Goal: Information Seeking & Learning: Check status

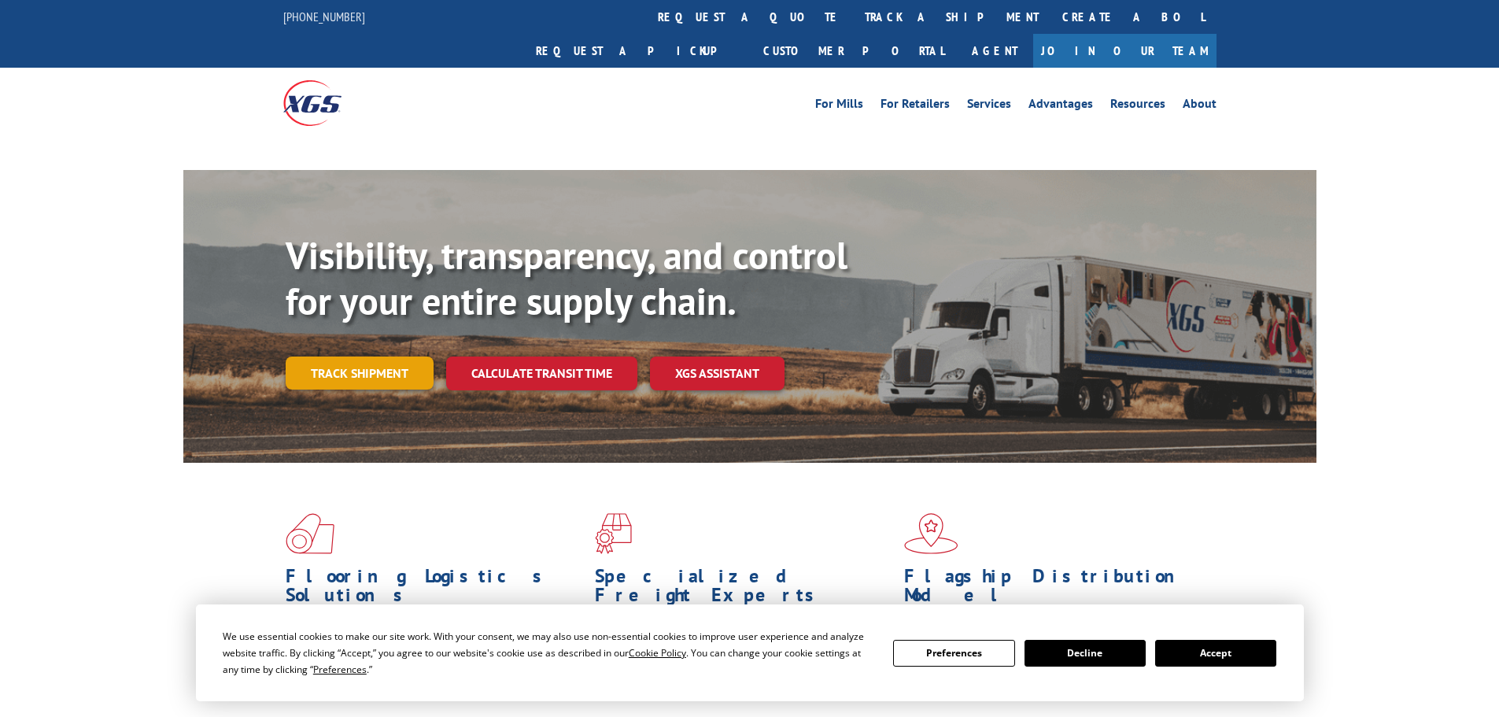
click at [363, 356] on link "Track shipment" at bounding box center [360, 372] width 148 height 33
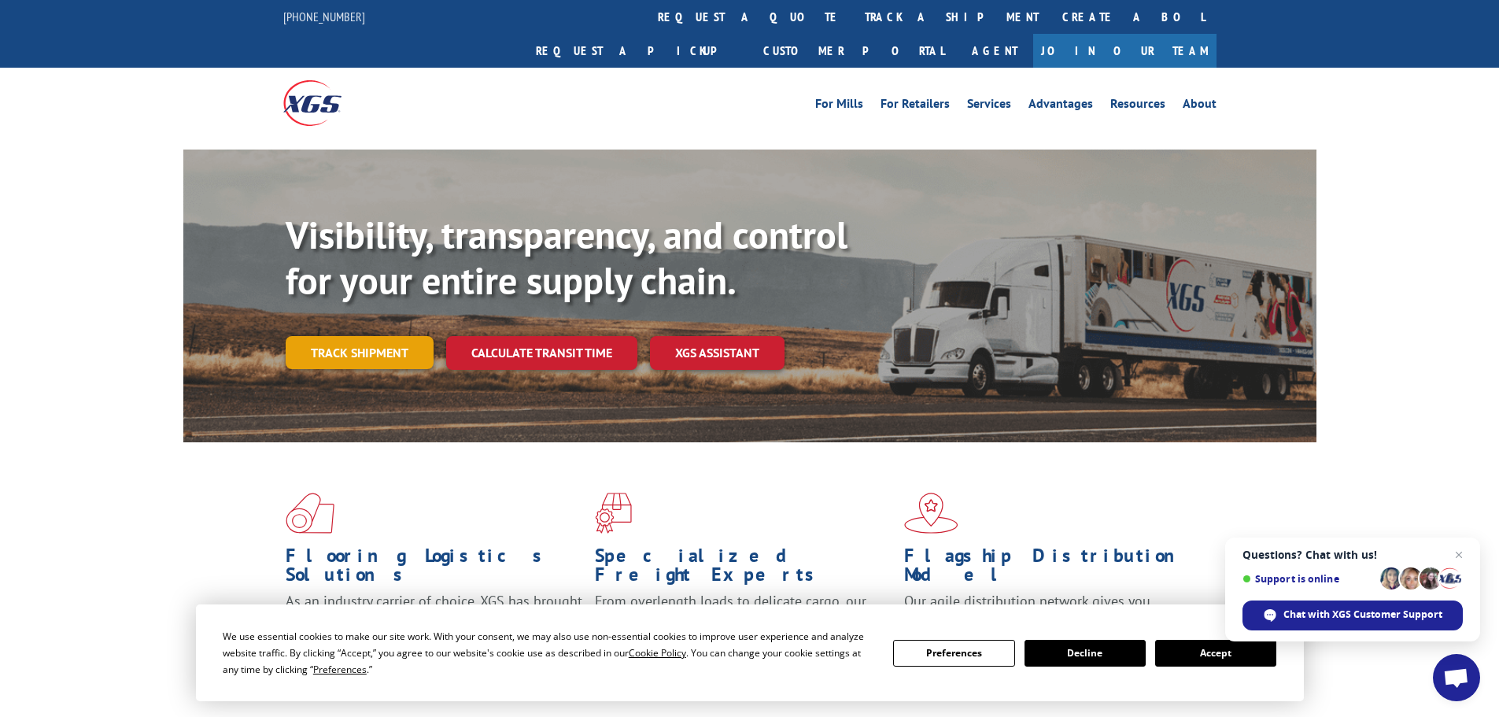
click at [366, 336] on link "Track shipment" at bounding box center [360, 352] width 148 height 33
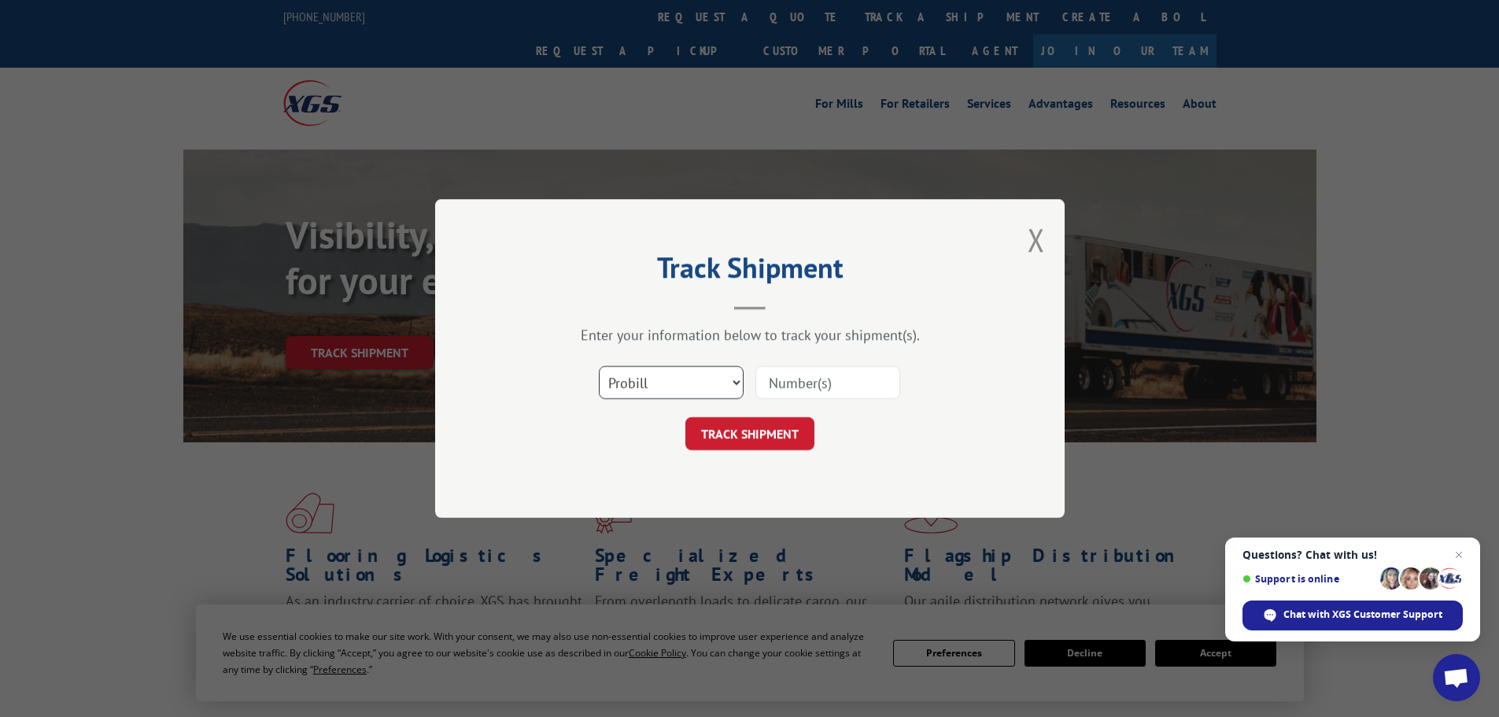
click at [704, 380] on select "Select category... Probill BOL PO" at bounding box center [671, 382] width 145 height 33
select select "bol"
click at [599, 366] on select "Select category... Probill BOL PO" at bounding box center [671, 382] width 145 height 33
click at [770, 386] on input at bounding box center [827, 382] width 145 height 33
paste input "479906"
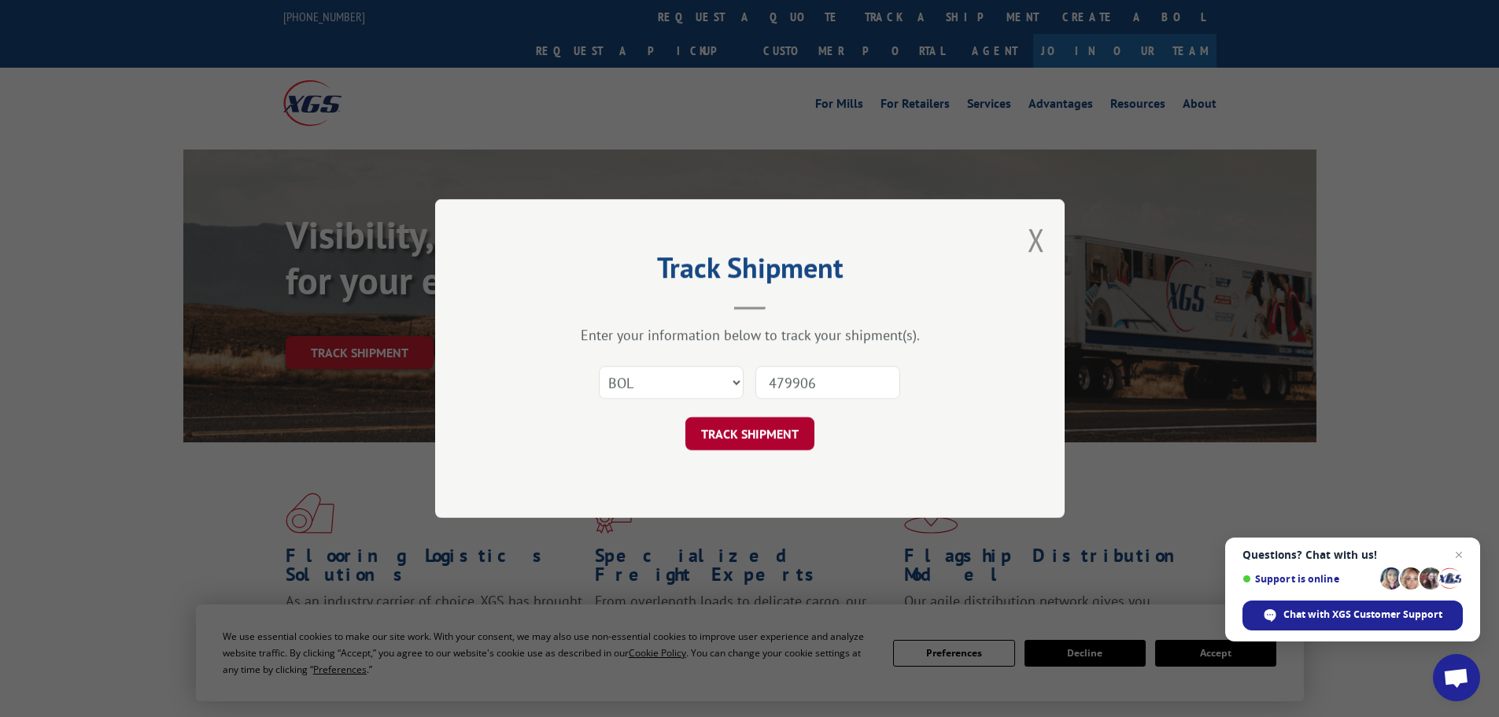
type input "479906"
click at [755, 434] on button "TRACK SHIPMENT" at bounding box center [749, 433] width 129 height 33
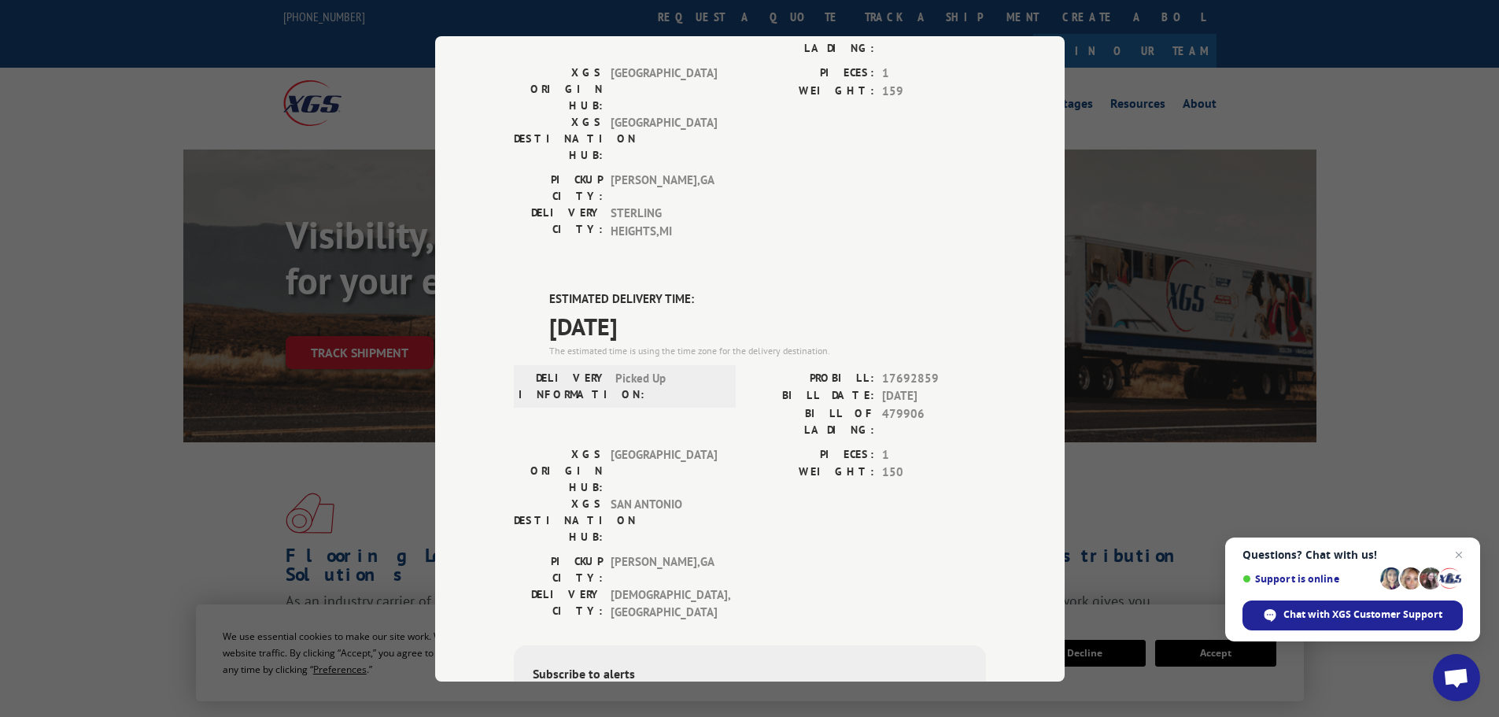
scroll to position [236, 0]
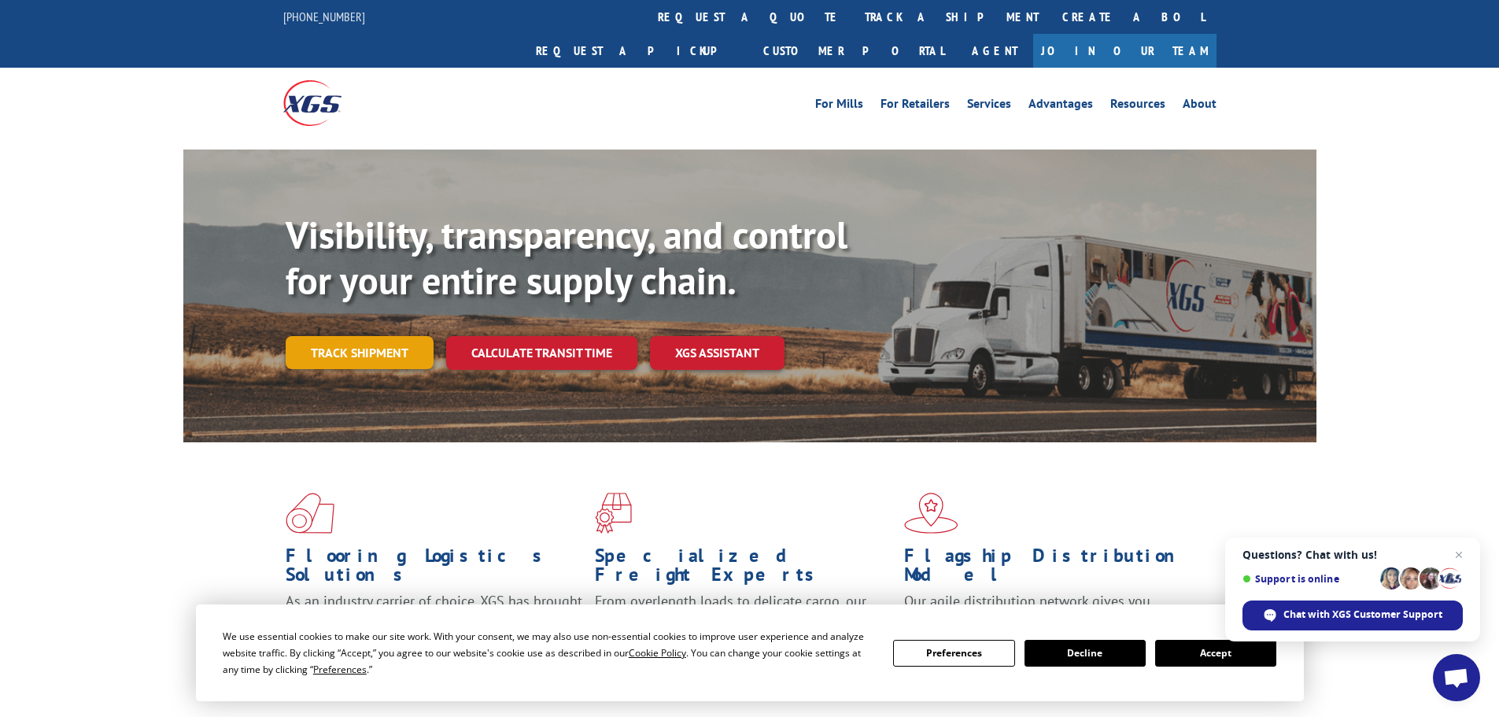
click at [336, 336] on link "Track shipment" at bounding box center [360, 352] width 148 height 33
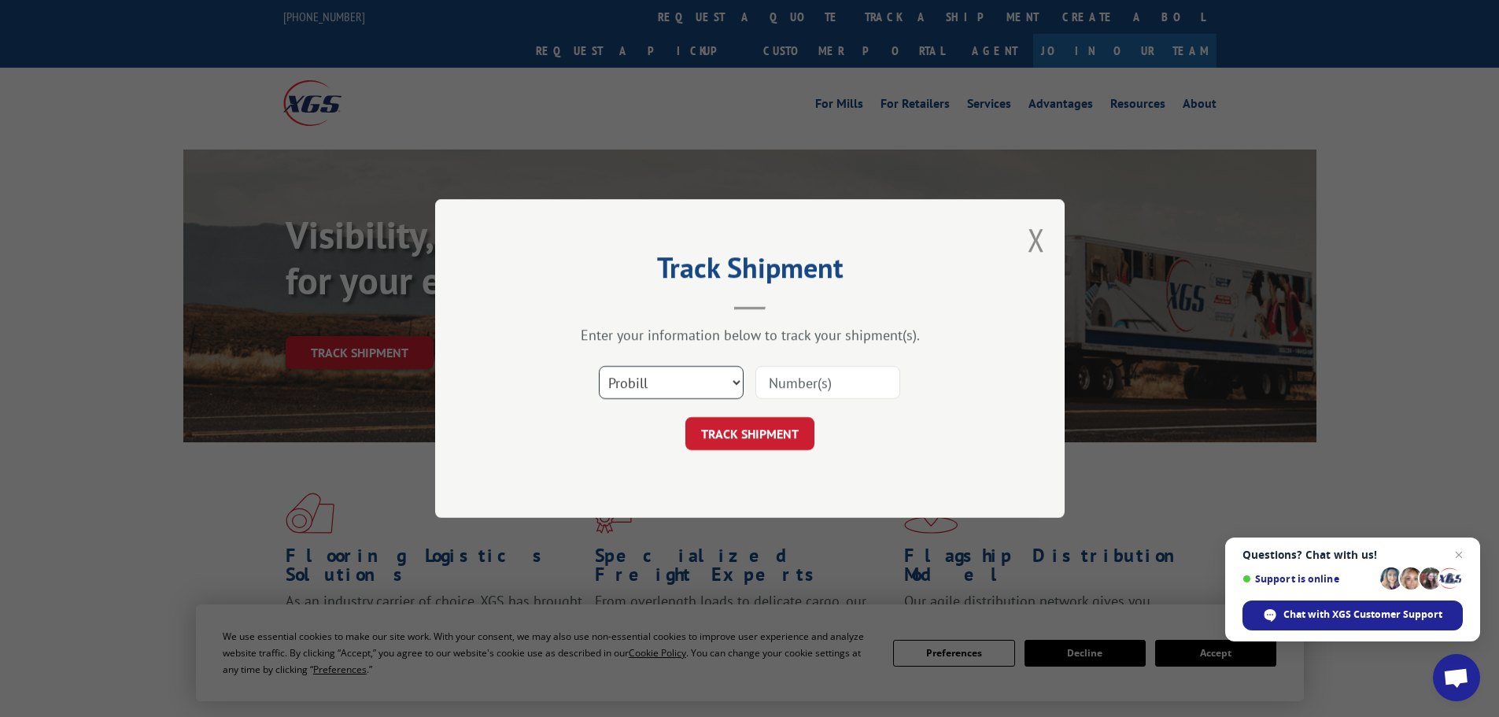
click at [658, 383] on select "Select category... Probill BOL PO" at bounding box center [671, 382] width 145 height 33
select select "bol"
click at [599, 366] on select "Select category... Probill BOL PO" at bounding box center [671, 382] width 145 height 33
click at [767, 382] on input at bounding box center [827, 382] width 145 height 33
paste input "479906"
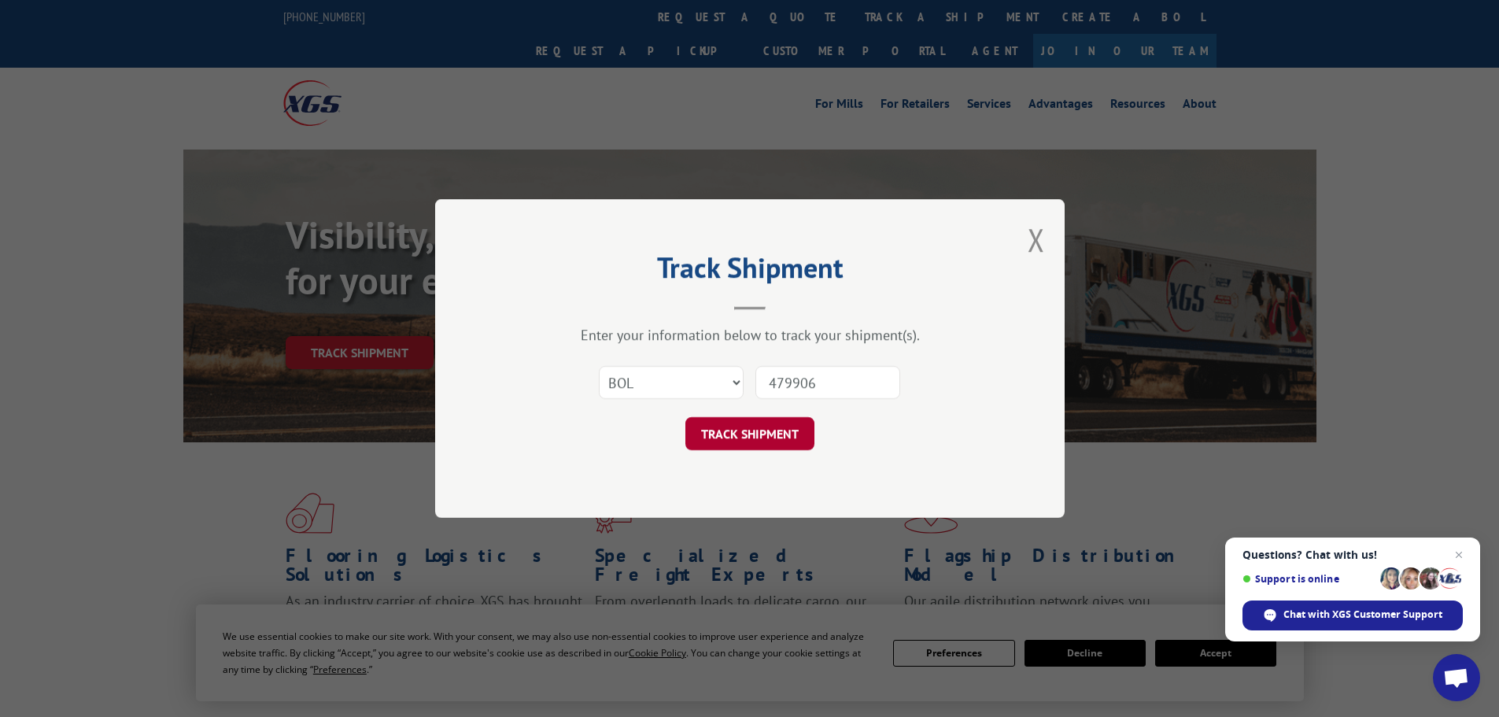
type input "479906"
click at [762, 432] on button "TRACK SHIPMENT" at bounding box center [749, 433] width 129 height 33
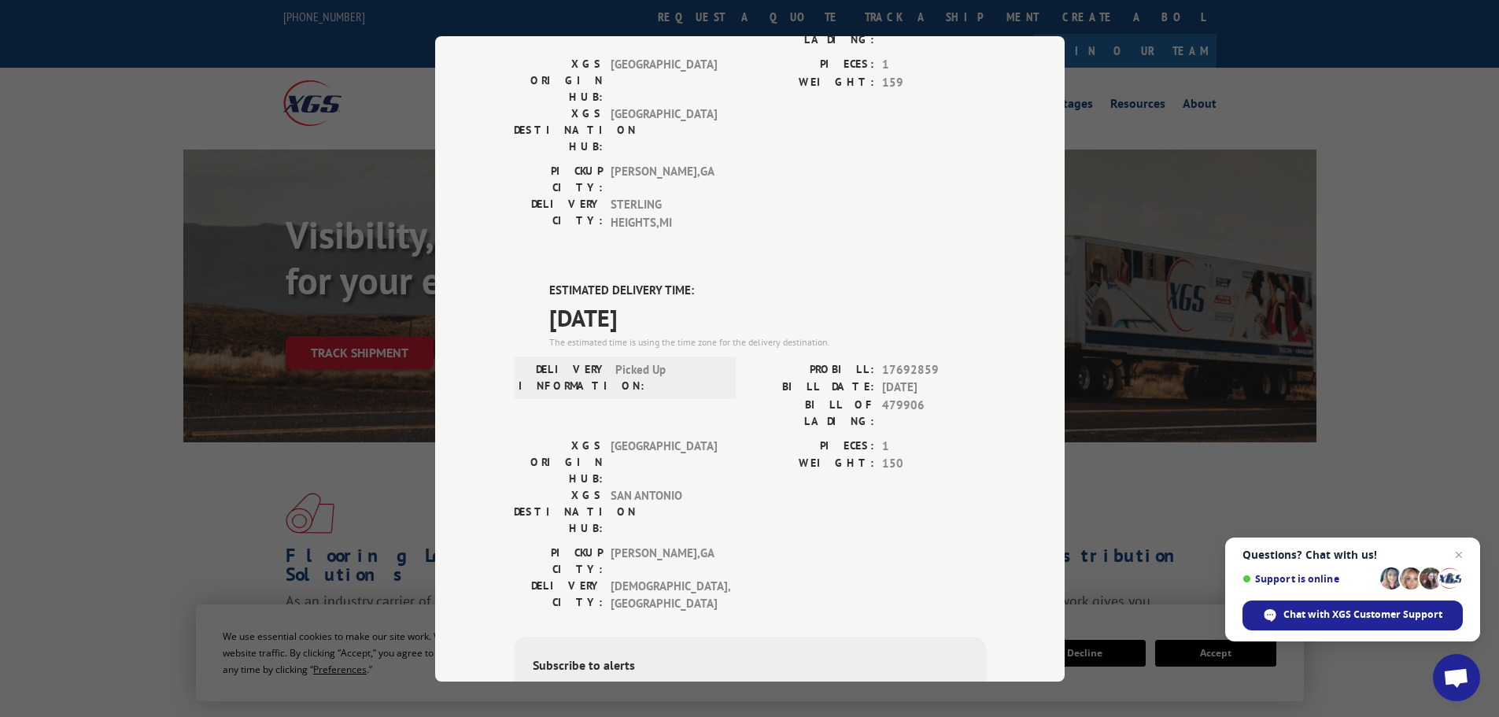
scroll to position [236, 0]
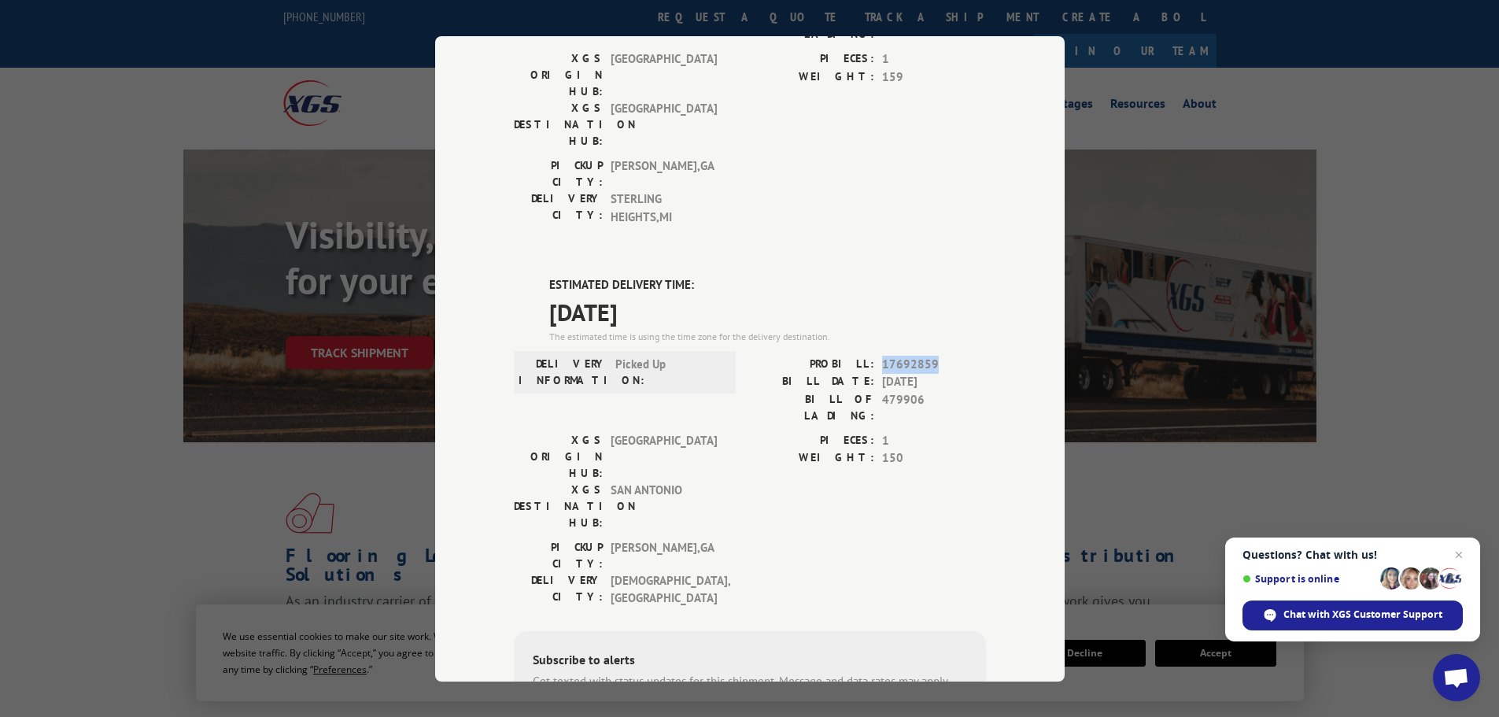
drag, startPoint x: 876, startPoint y: 283, endPoint x: 929, endPoint y: 280, distance: 53.6
click at [929, 355] on span "17692859" at bounding box center [934, 364] width 104 height 18
copy span "17692859"
